Goal: Find specific page/section: Find specific page/section

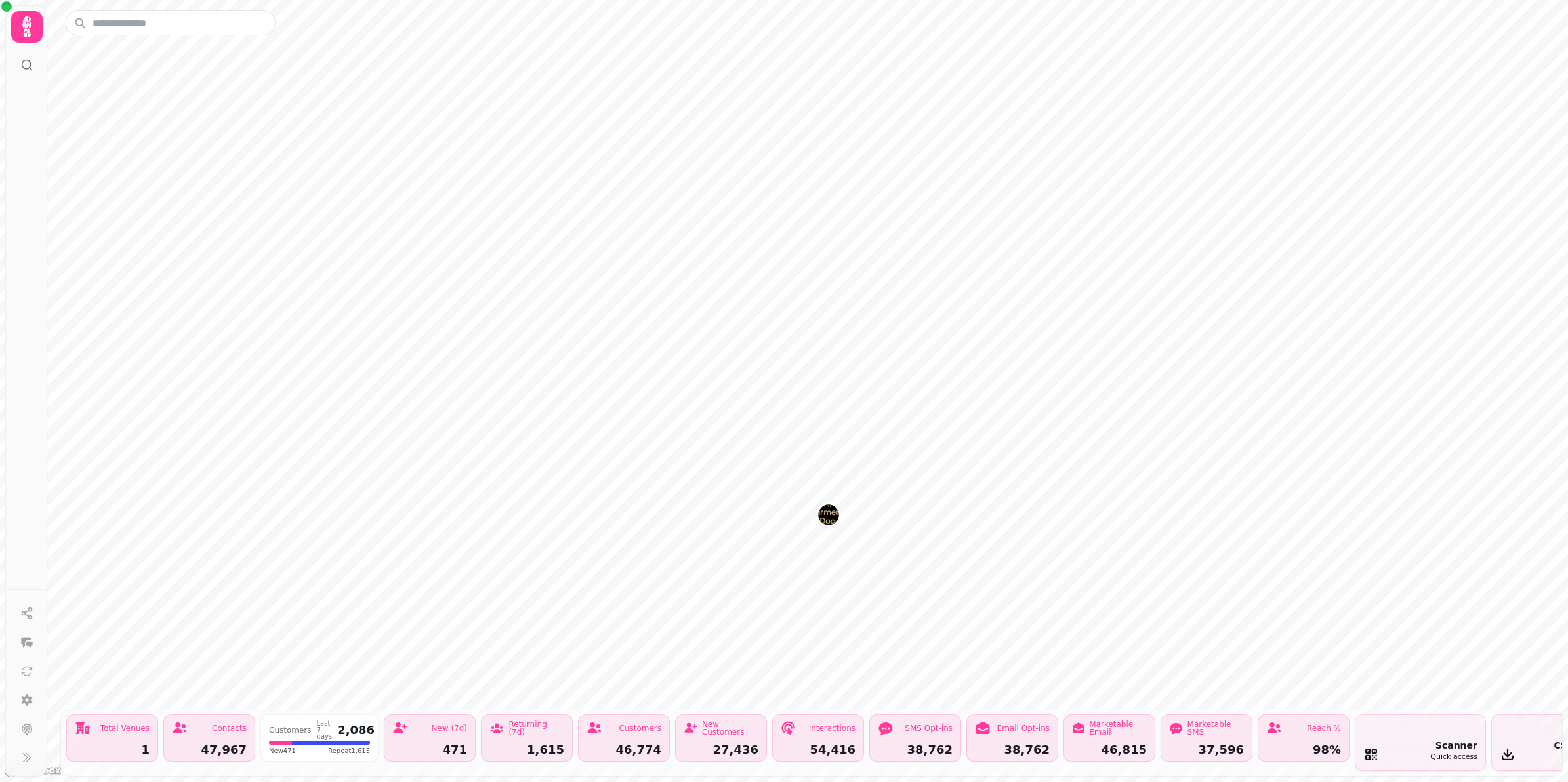
click at [230, 724] on div "Contacts" at bounding box center [230, 728] width 35 height 8
click at [224, 722] on div "Contacts" at bounding box center [209, 728] width 74 height 16
click at [237, 744] on div "47,967" at bounding box center [209, 749] width 74 height 12
click at [237, 744] on div "47,967" at bounding box center [209, 749] width 74 height 12
click at [227, 724] on div "Contacts" at bounding box center [230, 728] width 35 height 8
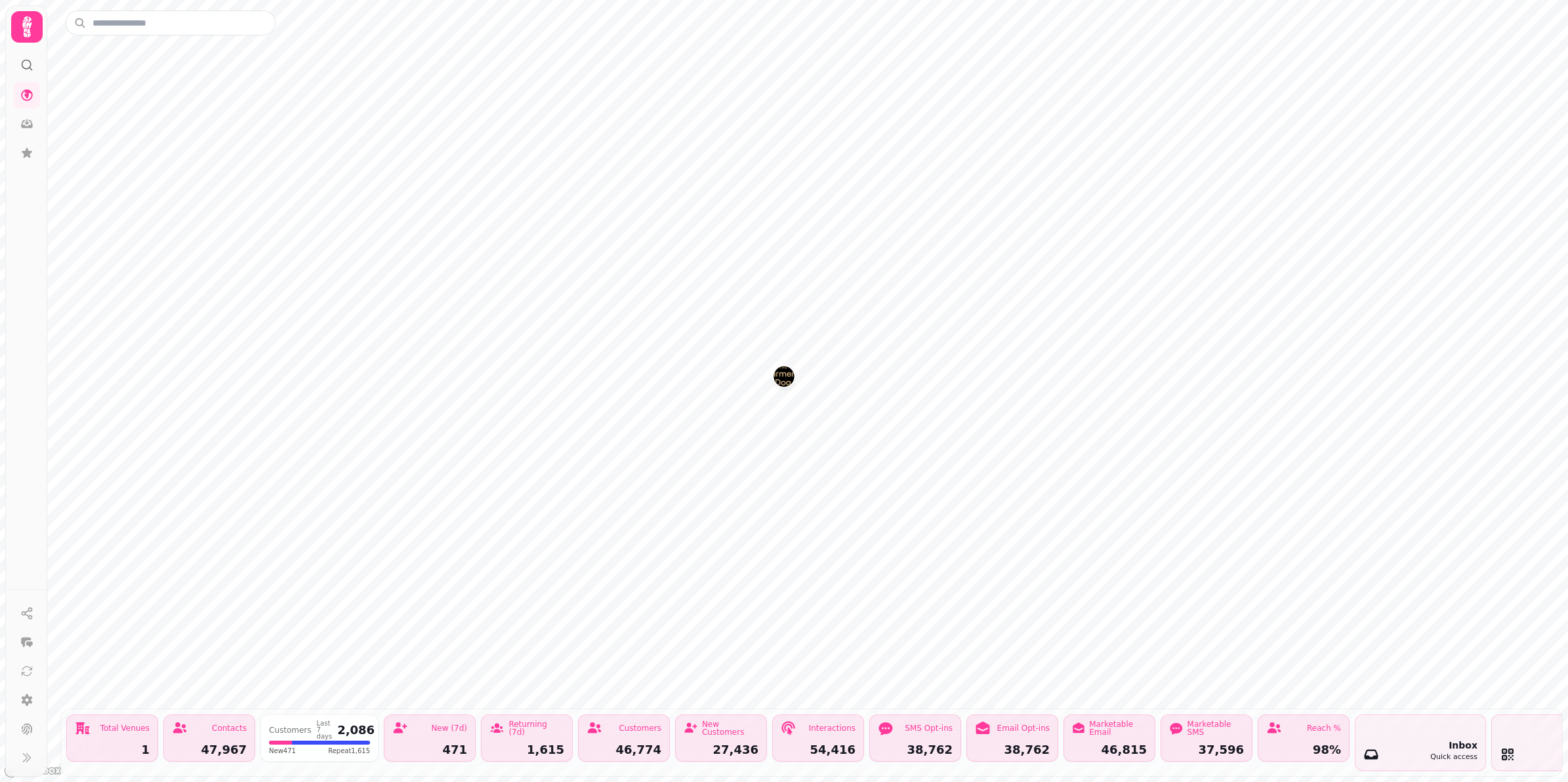
drag, startPoint x: 231, startPoint y: 716, endPoint x: 169, endPoint y: 706, distance: 62.8
click at [227, 724] on div "Contacts" at bounding box center [230, 728] width 35 height 8
click at [792, 380] on img "The Farmers Dog" at bounding box center [784, 376] width 20 height 20
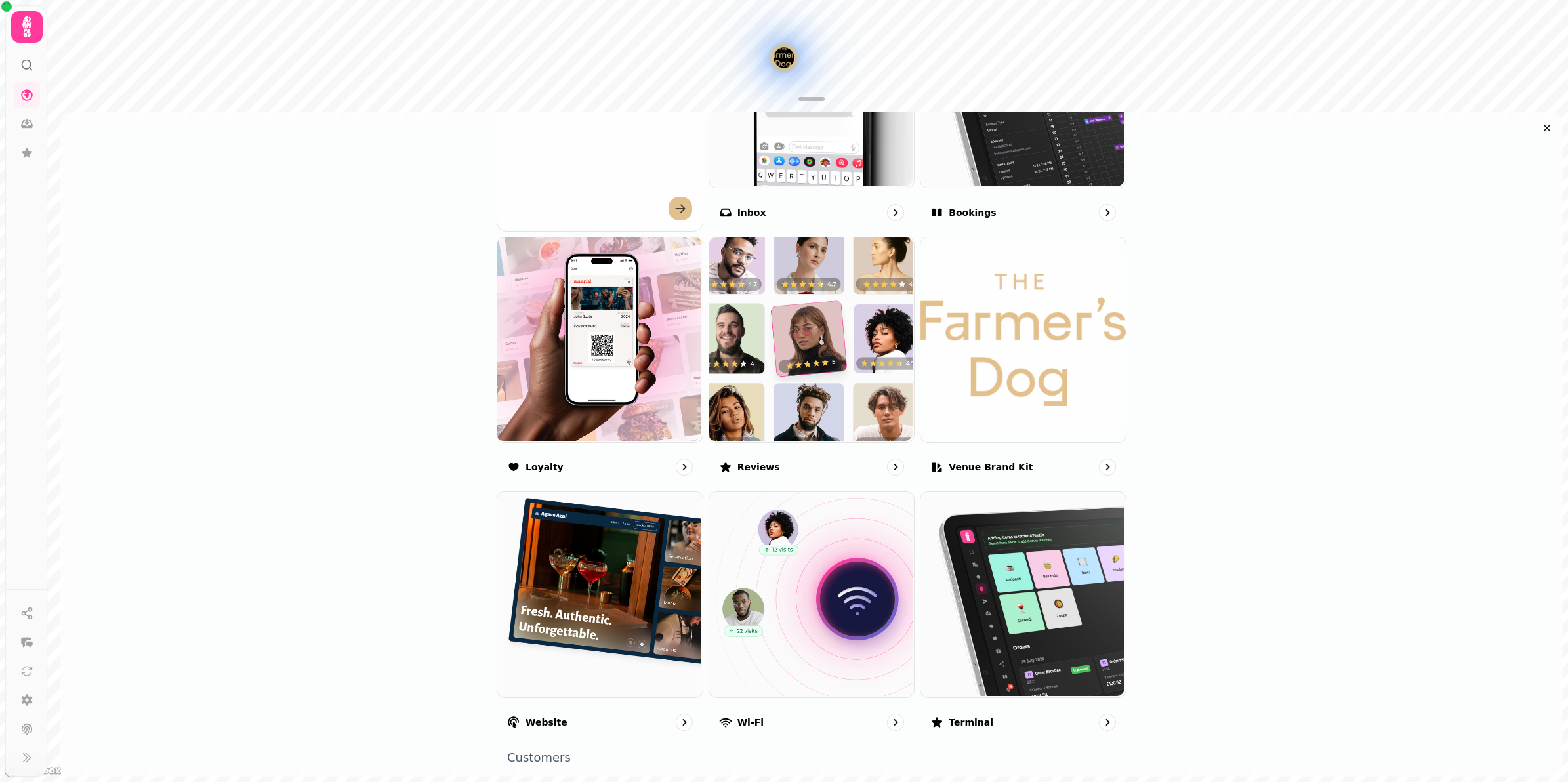
scroll to position [702, 0]
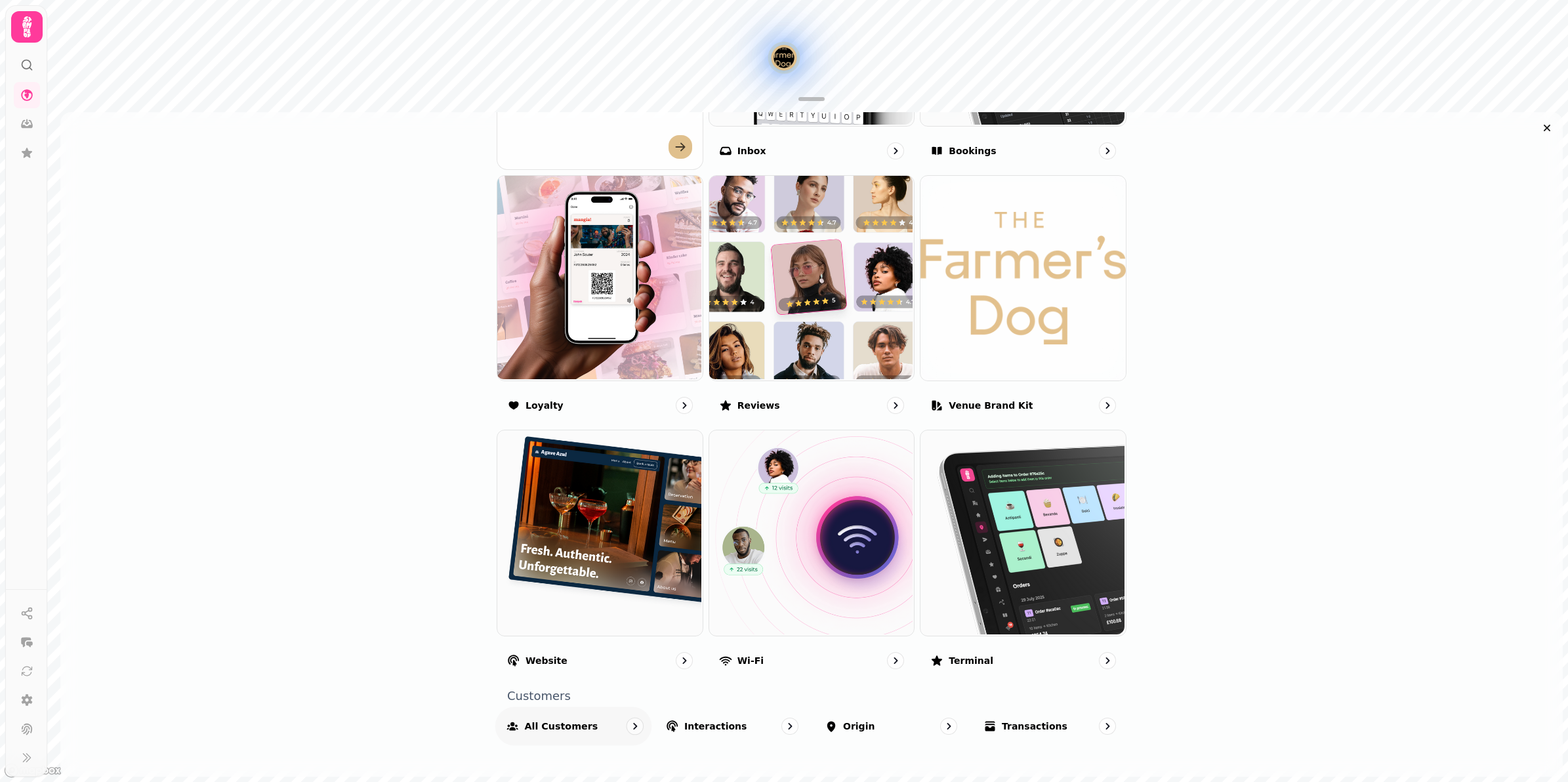
click at [638, 724] on div at bounding box center [635, 726] width 18 height 18
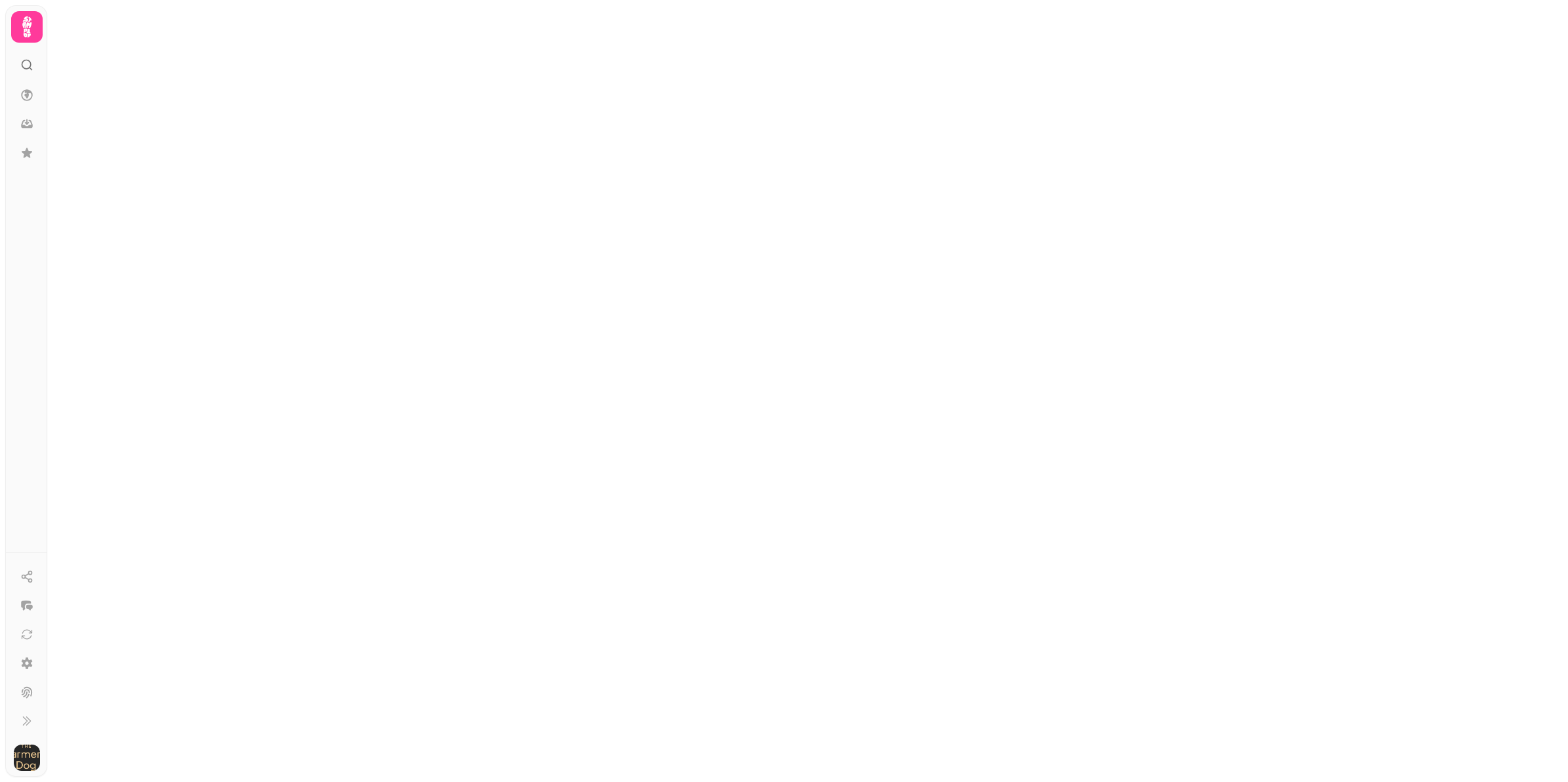
select select "**"
